Goal: Task Accomplishment & Management: Manage account settings

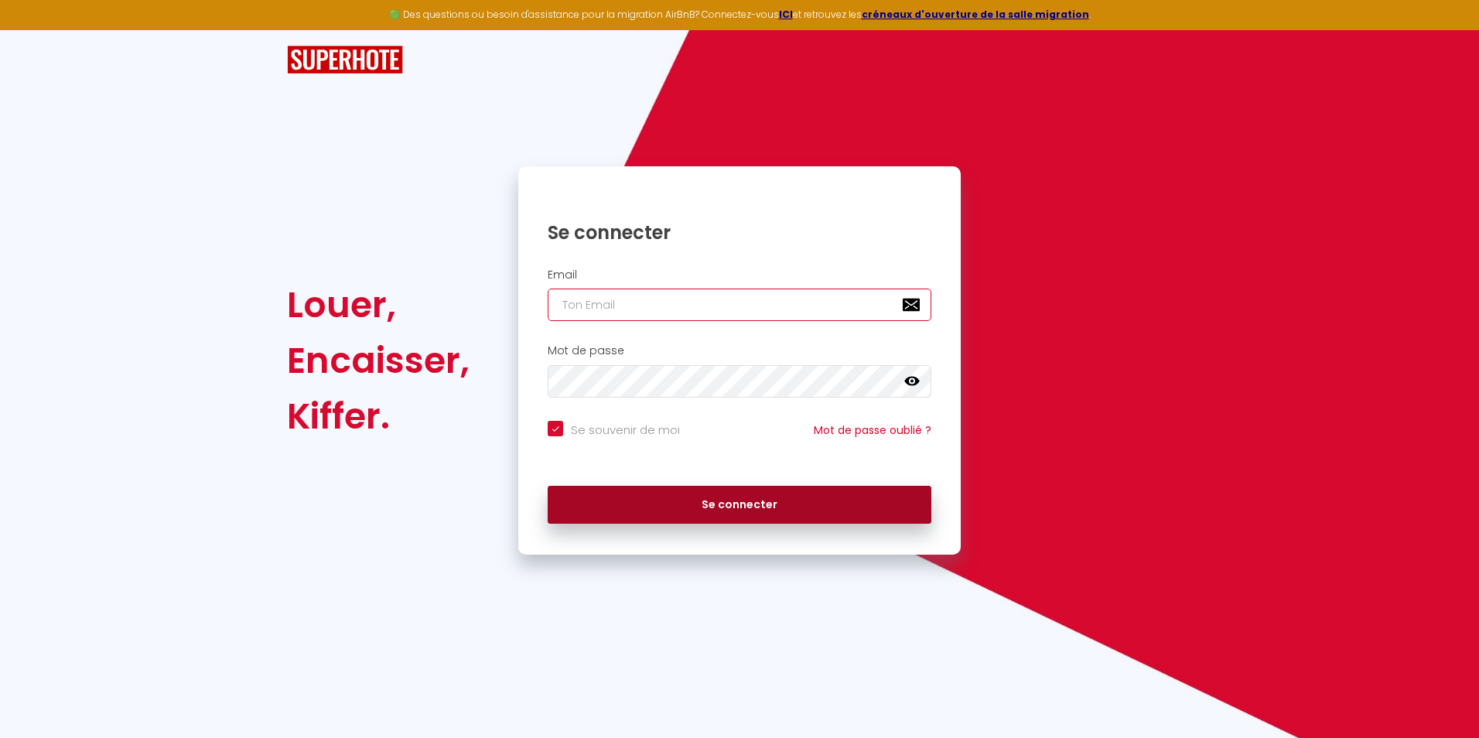
type input "[EMAIL_ADDRESS][DOMAIN_NAME]"
click at [726, 503] on button "Se connecter" at bounding box center [740, 505] width 384 height 39
checkbox input "true"
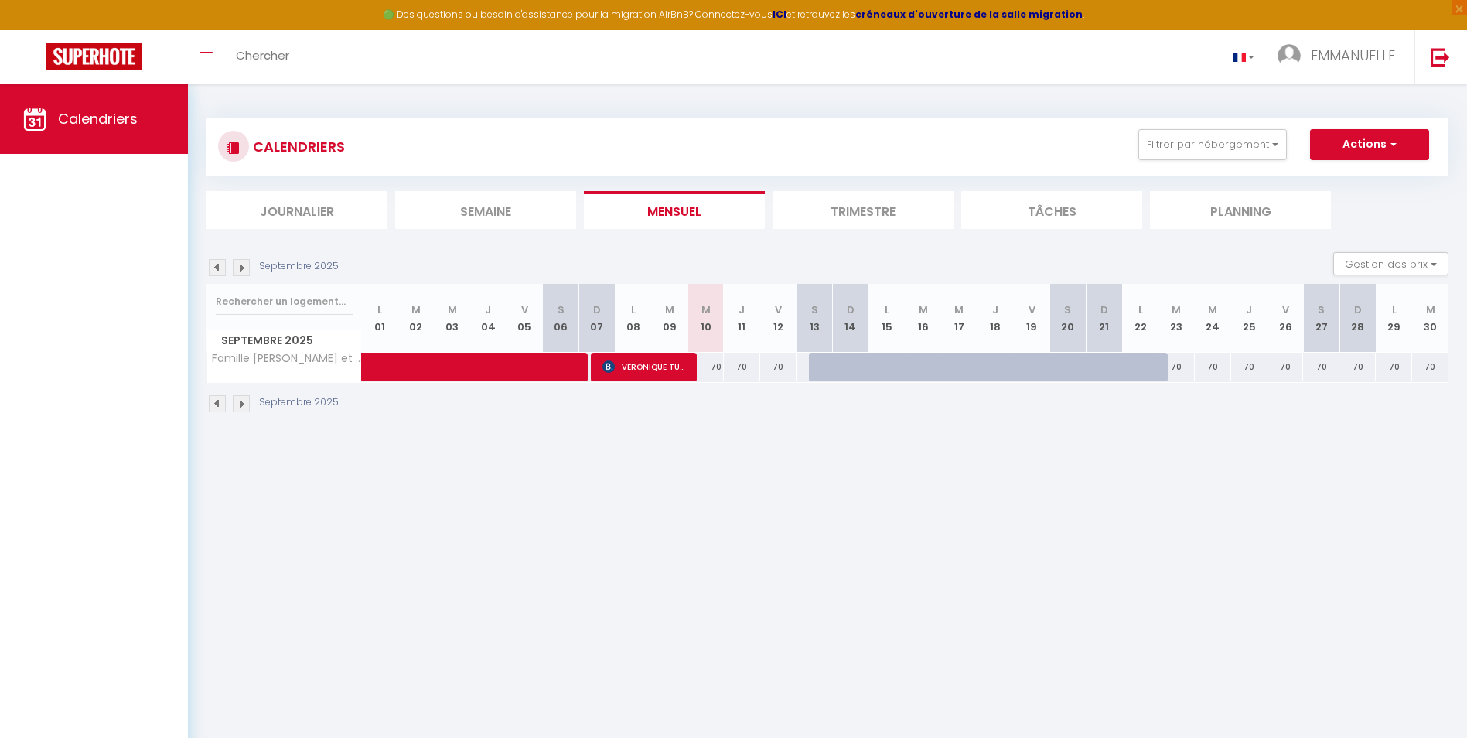
click at [243, 400] on img at bounding box center [241, 403] width 17 height 17
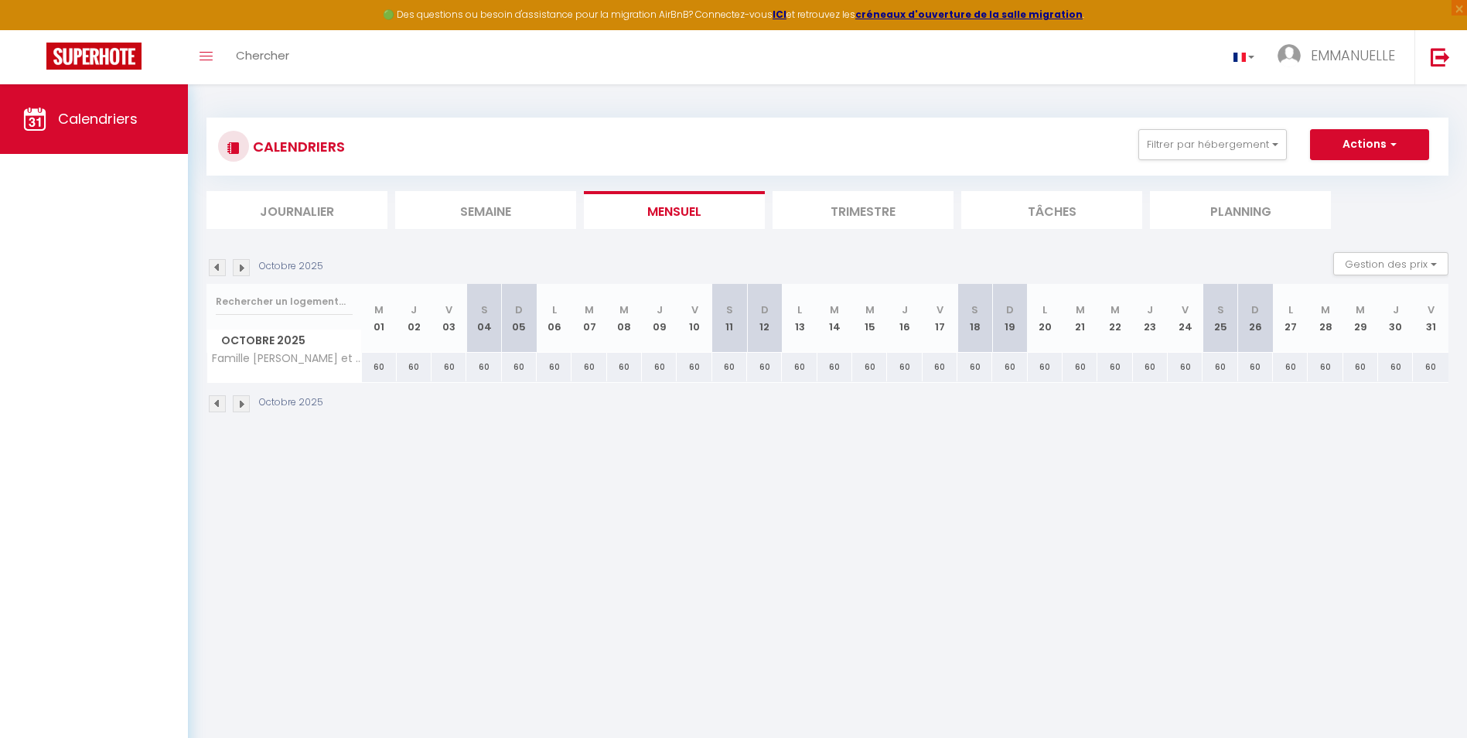
click at [244, 402] on img at bounding box center [241, 403] width 17 height 17
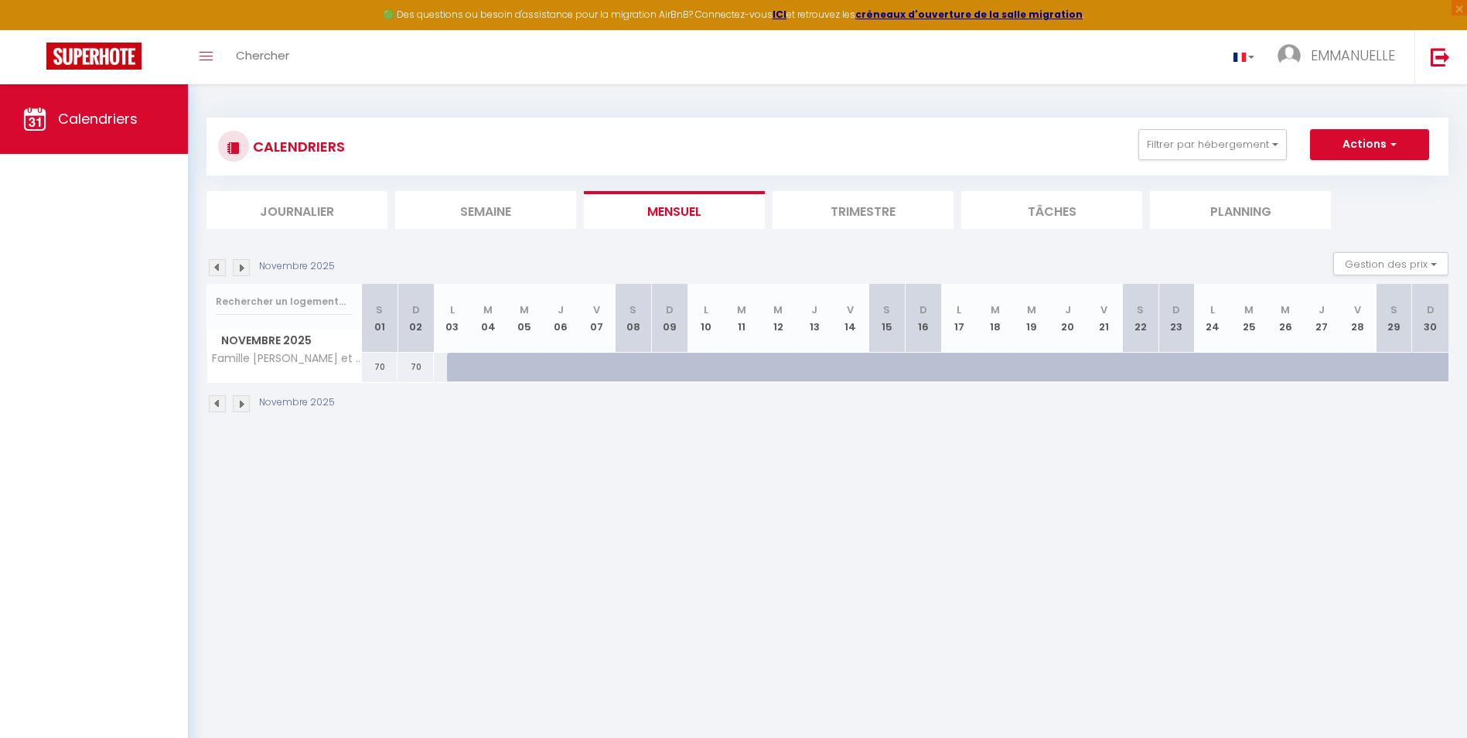
click at [214, 398] on img at bounding box center [217, 403] width 17 height 17
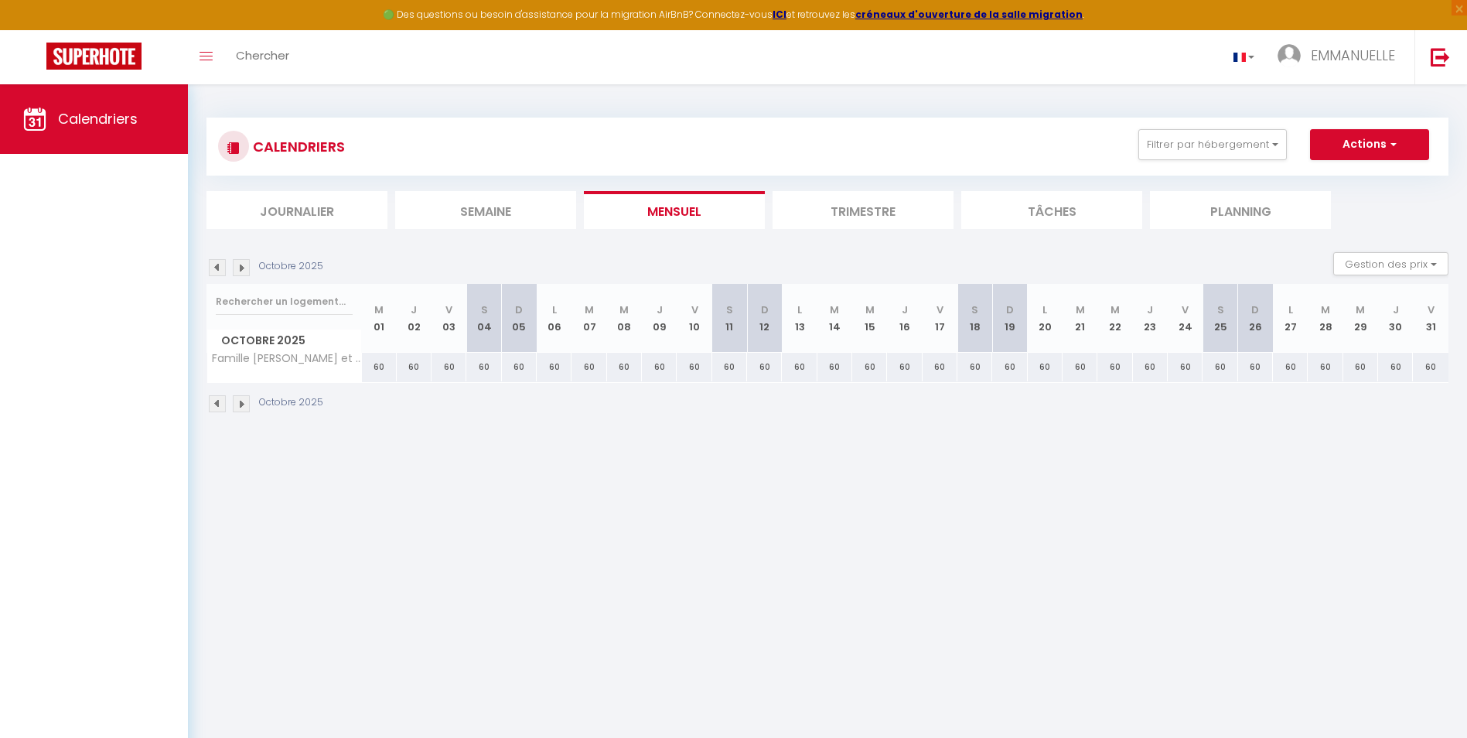
click at [216, 400] on img at bounding box center [217, 403] width 17 height 17
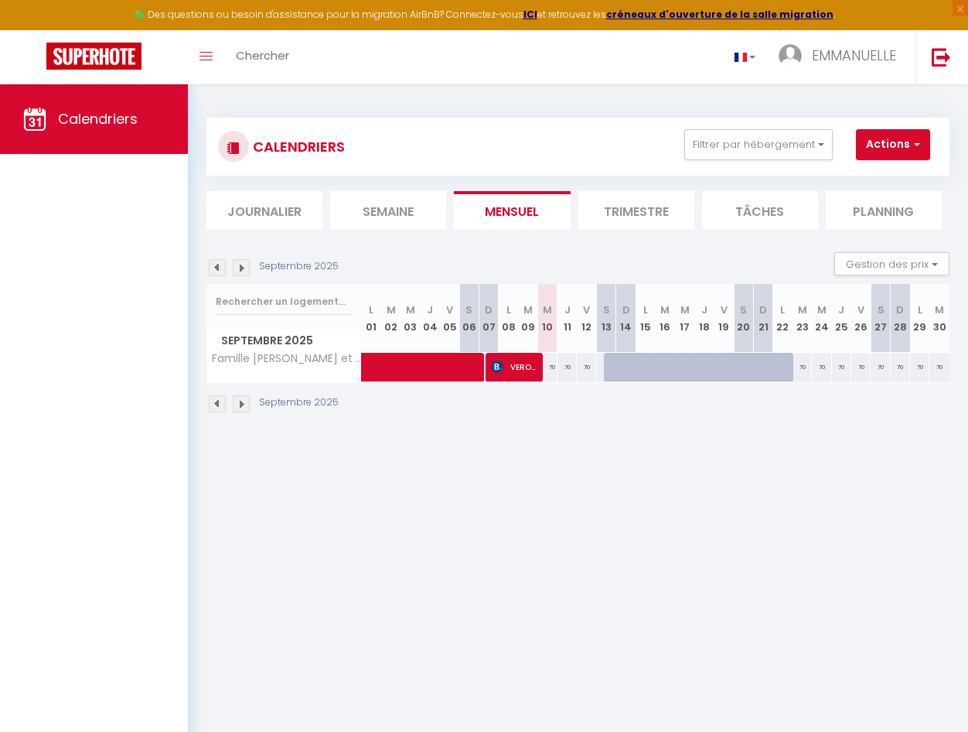
click at [216, 405] on img at bounding box center [217, 403] width 17 height 17
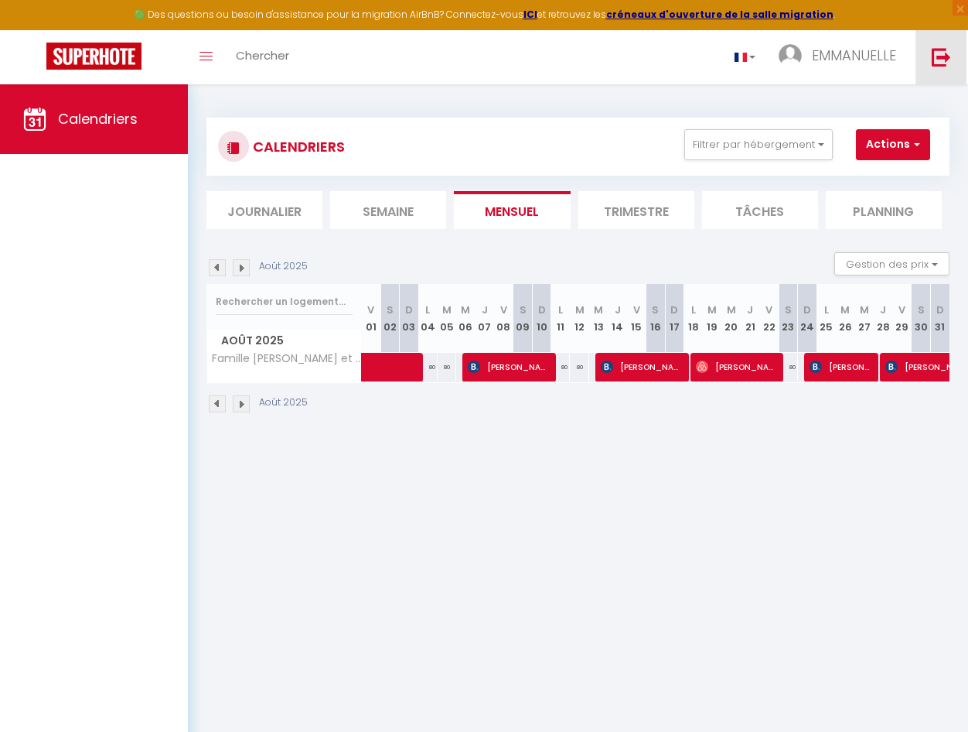
click at [940, 56] on img at bounding box center [941, 56] width 19 height 19
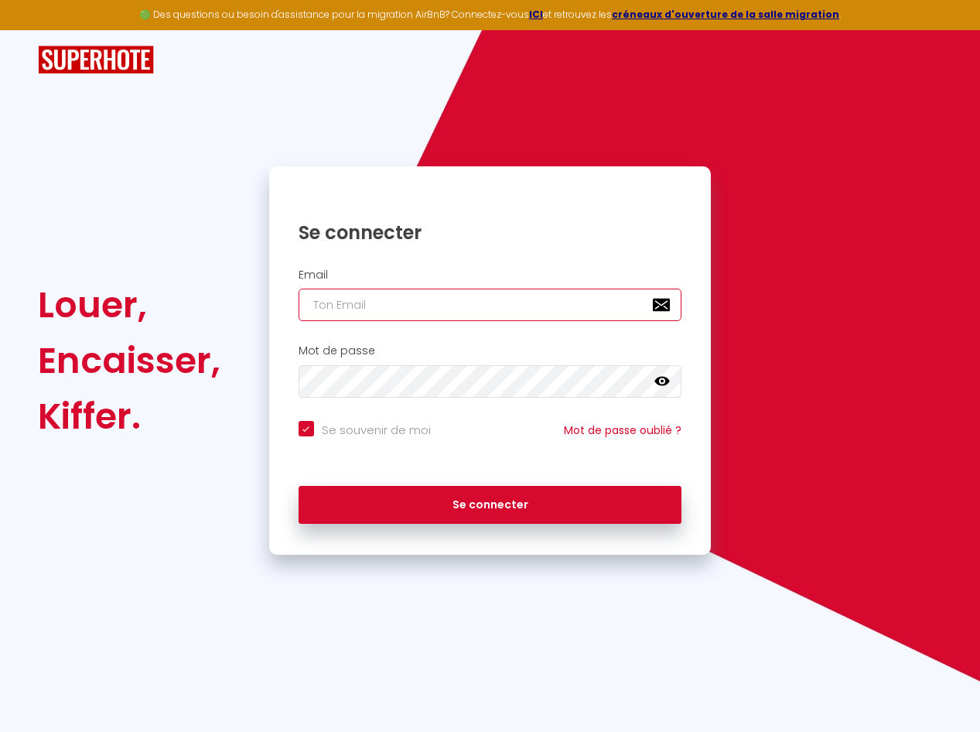
type input "[EMAIL_ADDRESS][DOMAIN_NAME]"
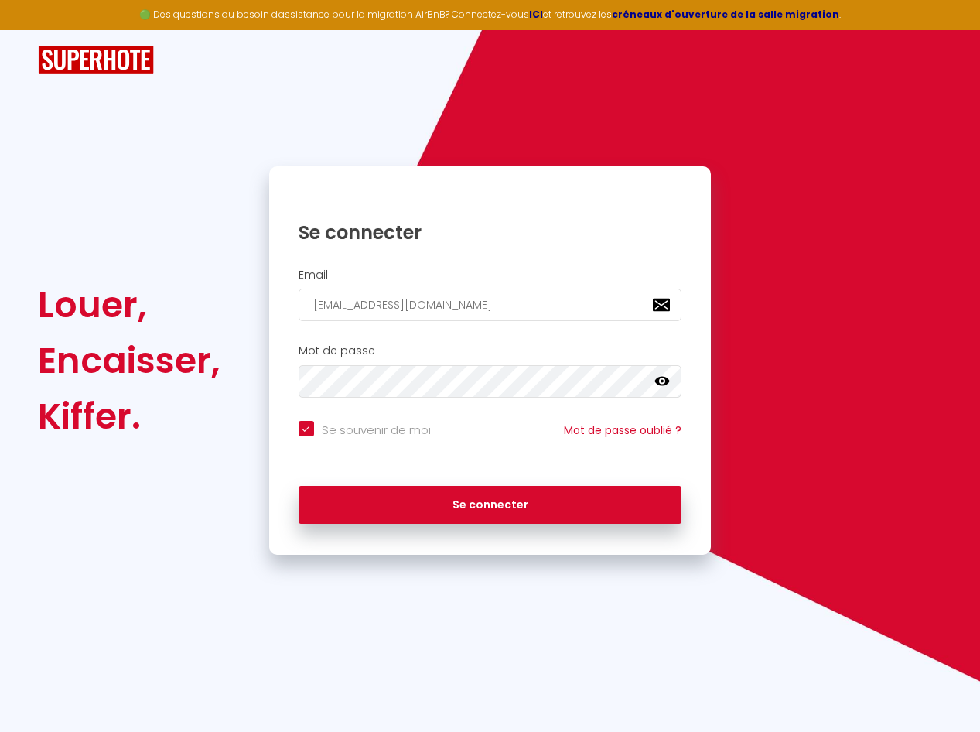
checkbox input "true"
